Goal: Information Seeking & Learning: Learn about a topic

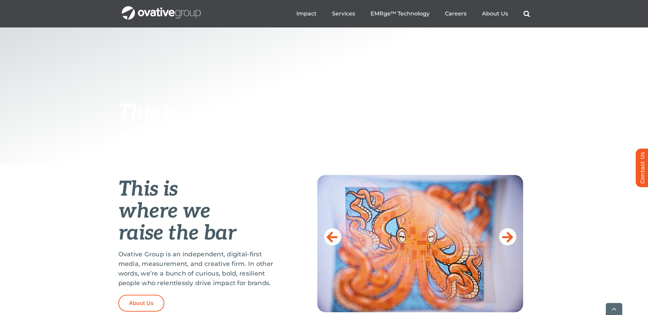
scroll to position [287, 0]
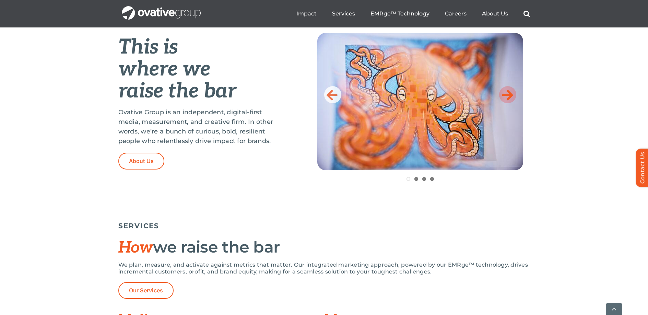
click at [515, 93] on link at bounding box center [507, 94] width 17 height 17
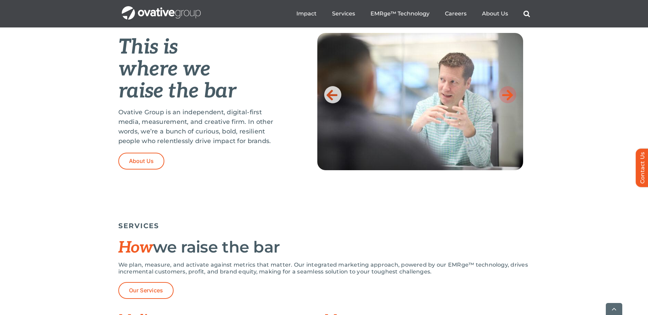
click at [515, 93] on link at bounding box center [507, 94] width 17 height 17
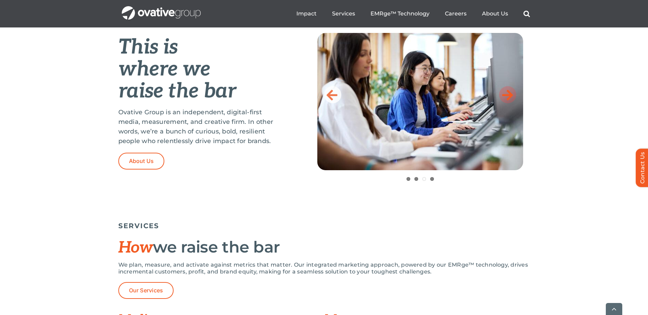
click at [515, 93] on link at bounding box center [507, 94] width 17 height 17
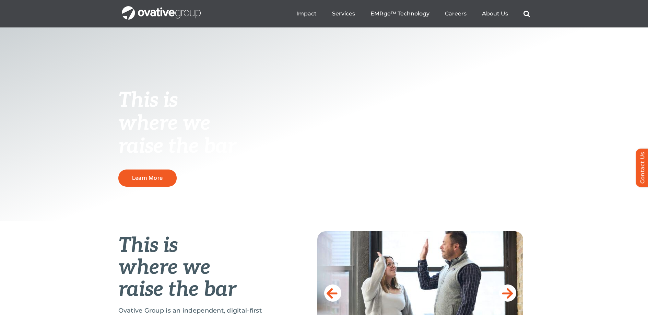
scroll to position [0, 0]
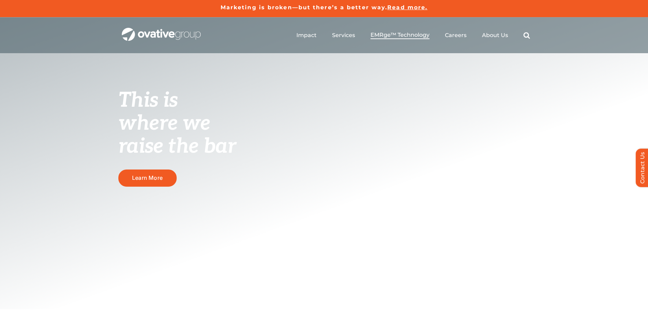
click at [408, 36] on span "EMRge™ Technology" at bounding box center [400, 35] width 59 height 7
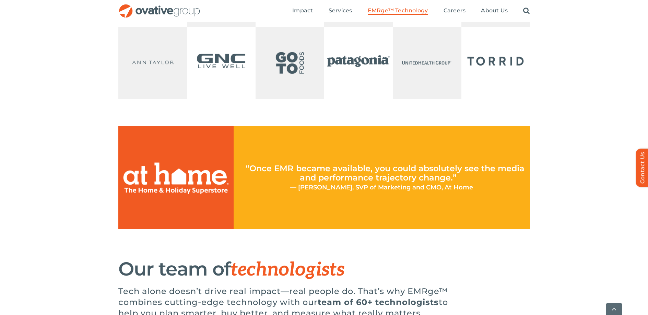
scroll to position [1747, 0]
